Goal: Task Accomplishment & Management: Manage account settings

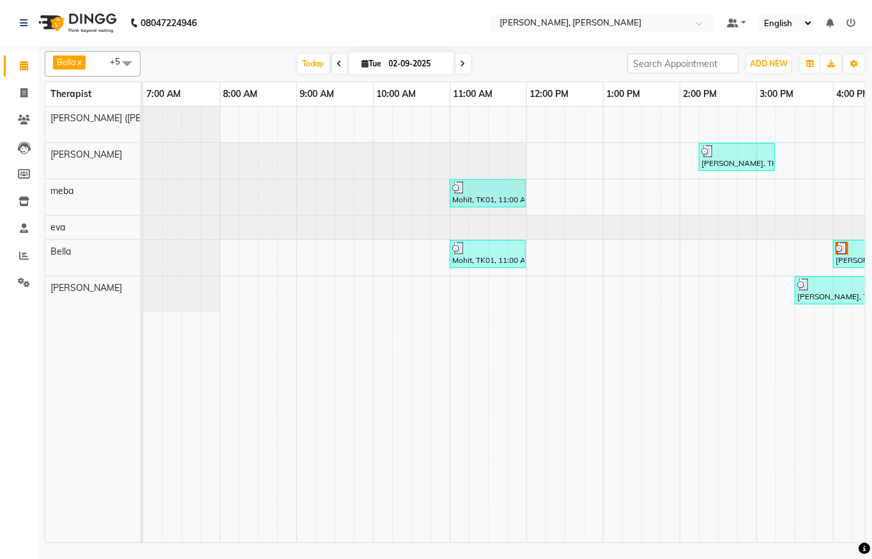
scroll to position [0, 518]
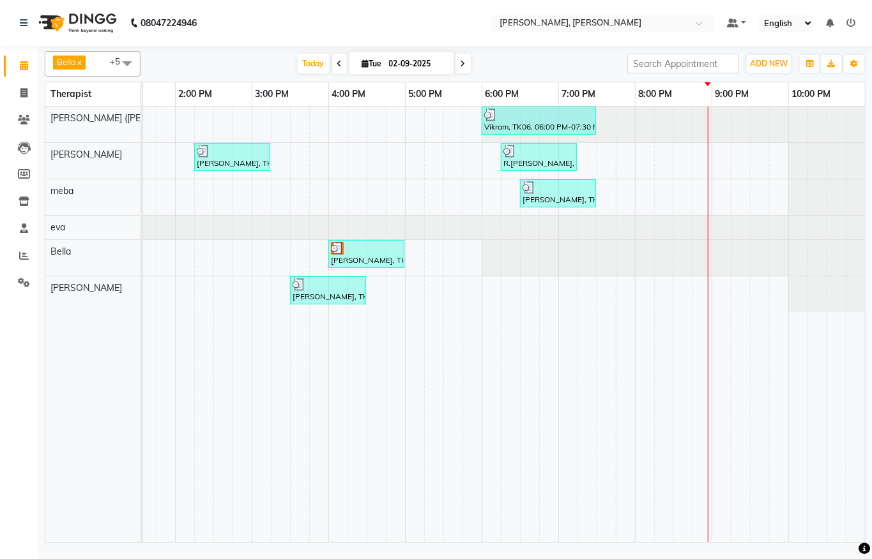
click at [852, 20] on icon at bounding box center [850, 23] width 9 height 9
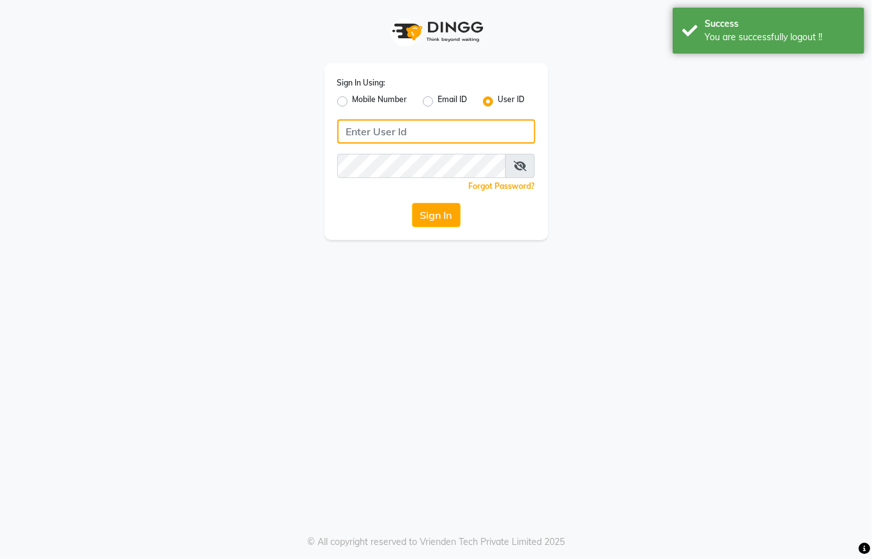
type input "7389933185"
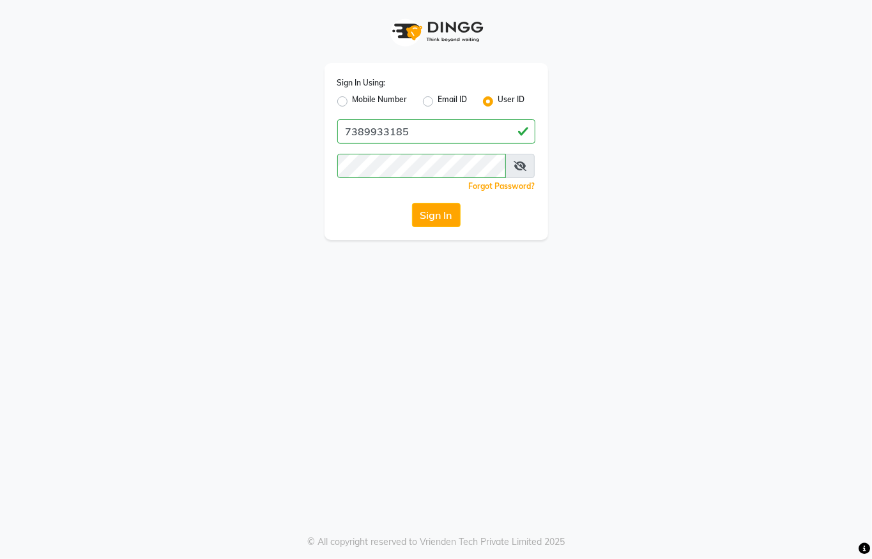
click at [352, 96] on label "Mobile Number" at bounding box center [379, 101] width 55 height 15
click at [352, 96] on input "Mobile Number" at bounding box center [356, 98] width 8 height 8
radio input "true"
radio input "false"
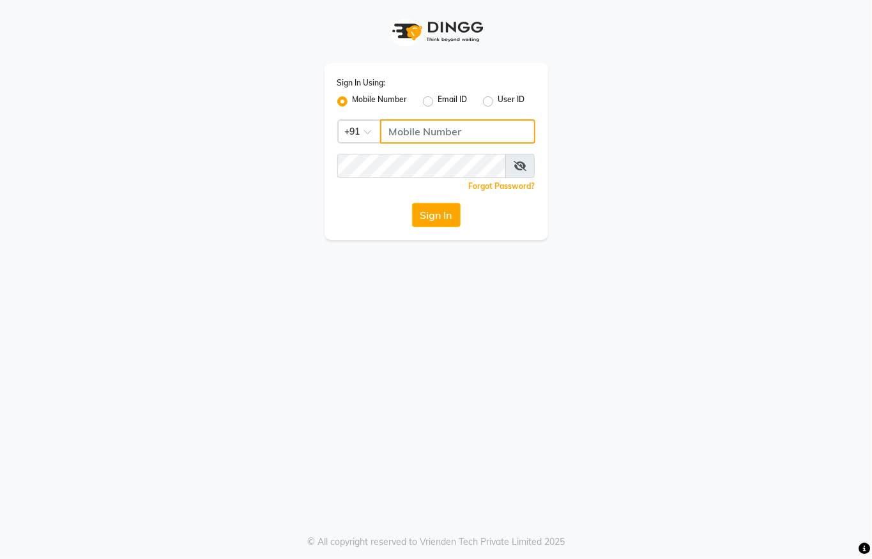
click at [394, 123] on input "Username" at bounding box center [457, 131] width 155 height 24
drag, startPoint x: 384, startPoint y: 126, endPoint x: 462, endPoint y: 128, distance: 78.5
click at [462, 128] on input "8463824428" at bounding box center [457, 131] width 155 height 24
type input "8463824428"
click at [451, 218] on button "Sign In" at bounding box center [436, 215] width 49 height 24
